Goal: Task Accomplishment & Management: Manage account settings

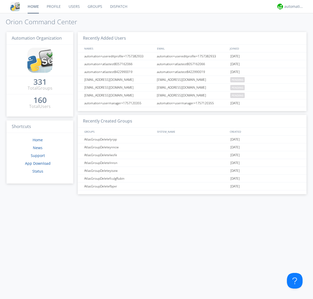
click at [94, 7] on link "Groups" at bounding box center [95, 6] width 22 height 13
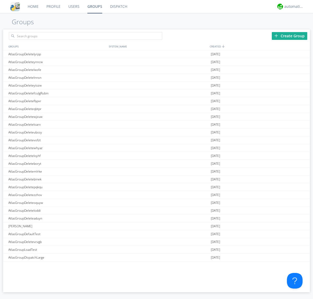
click at [289, 36] on div "Create Group" at bounding box center [289, 36] width 35 height 8
click at [94, 7] on link "Groups" at bounding box center [94, 6] width 23 height 13
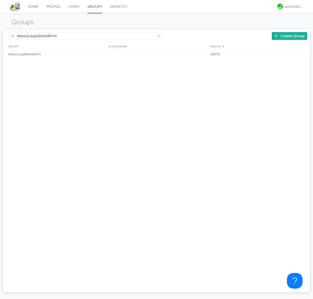
type input "AtlasGroupDeletefkrlm"
click at [159, 37] on div at bounding box center [159, 36] width 5 height 5
type input "AtlasGroupDeletefkrlm"
click at [57, 54] on div "AtlasGroupDeletefkrlm" at bounding box center [57, 54] width 100 height 8
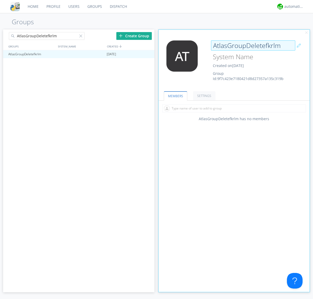
click at [234, 62] on div "AtlasGroupDeletefkrlm Created on [DATE] Group Id: 9f7c423e7180421d8d27357a135c3…" at bounding box center [247, 60] width 76 height 41
click at [253, 45] on input "AtlasGroupDeletefkrlm" at bounding box center [253, 45] width 84 height 10
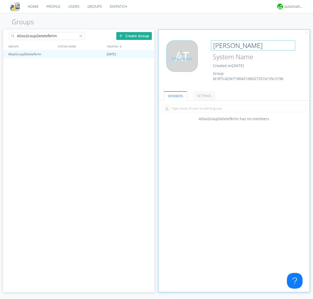
type input "[PERSON_NAME]"
click at [183, 62] on div "Edit Avatar" at bounding box center [181, 55] width 31 height 31
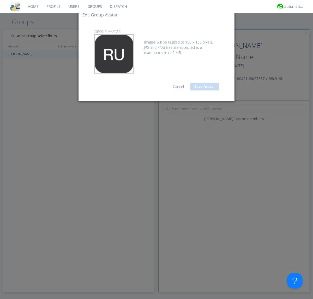
type input "C:\fakepath\selenium.png"
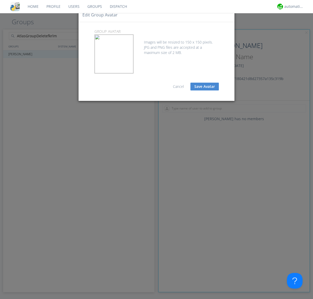
click at [204, 87] on button "Save Avatar" at bounding box center [204, 87] width 28 height 8
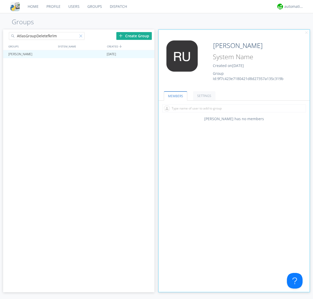
click at [82, 37] on div at bounding box center [81, 36] width 5 height 5
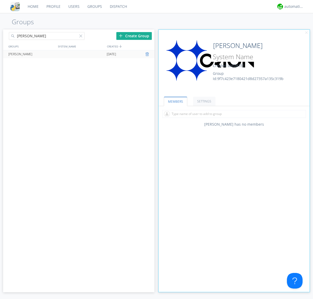
type input "[PERSON_NAME]"
click at [147, 54] on div at bounding box center [147, 54] width 5 height 4
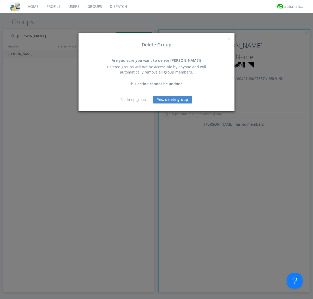
click at [173, 99] on button "Yes, delete group" at bounding box center [172, 100] width 39 height 8
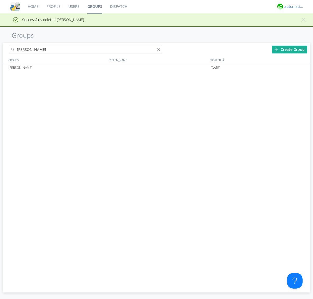
click at [292, 7] on div "automation+atlas" at bounding box center [294, 6] width 20 height 5
